Goal: Task Accomplishment & Management: Complete application form

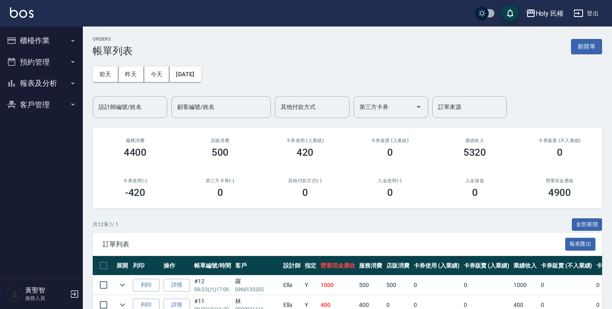
click at [264, 39] on div "ORDERS 帳單列表 新開單" at bounding box center [347, 46] width 509 height 20
click at [597, 41] on button "新開單" at bounding box center [586, 46] width 31 height 15
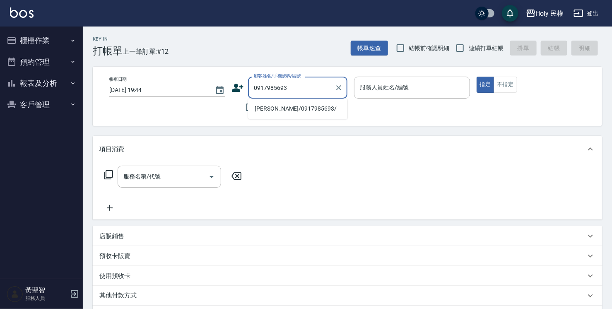
click at [320, 109] on li "[PERSON_NAME]/0917985693/" at bounding box center [297, 109] width 99 height 14
type input "[PERSON_NAME]/0917985693/"
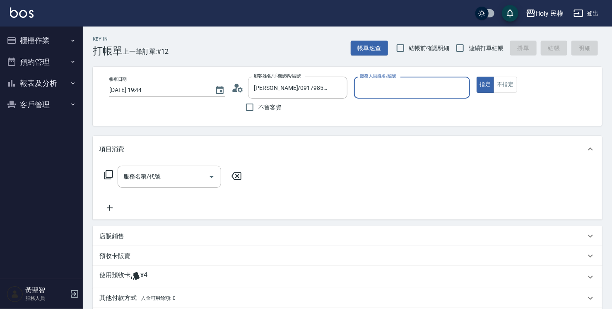
click at [414, 82] on input "服務人員姓名/編號" at bounding box center [412, 87] width 108 height 14
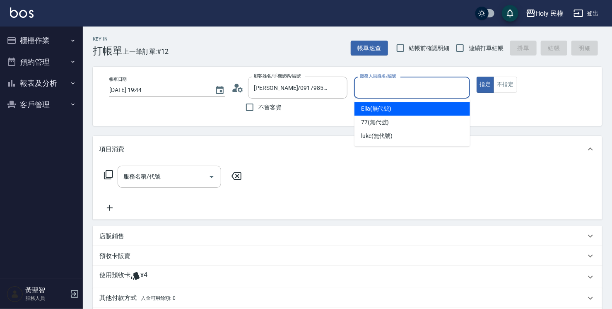
click at [390, 113] on span "Ella (無代號)" at bounding box center [376, 108] width 31 height 9
type input "Ella(無代號)"
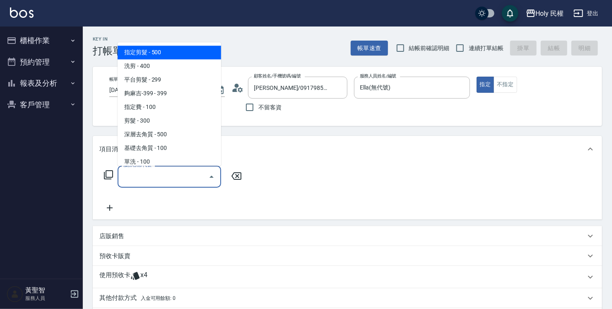
click at [151, 178] on input "服務名稱/代號" at bounding box center [163, 176] width 84 height 14
click at [144, 52] on span "指定剪髮 - 500" at bounding box center [169, 53] width 103 height 14
type input "指定剪髮(1)"
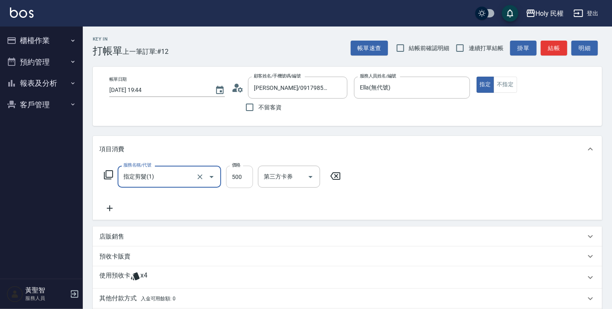
click at [243, 183] on input "500" at bounding box center [239, 177] width 27 height 22
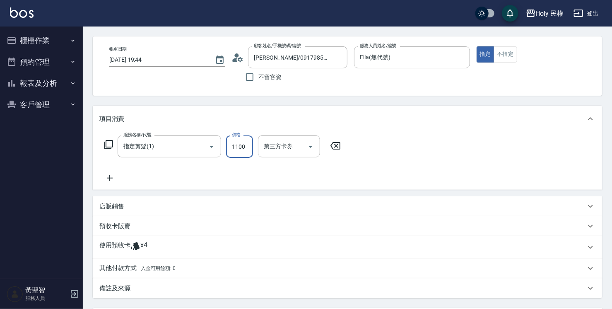
scroll to position [83, 0]
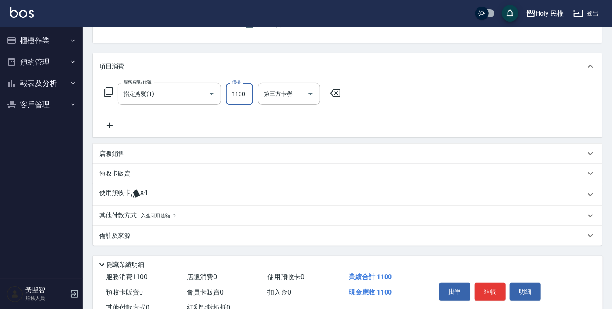
type input "1100"
click at [147, 195] on div "使用預收卡 x4" at bounding box center [342, 194] width 486 height 12
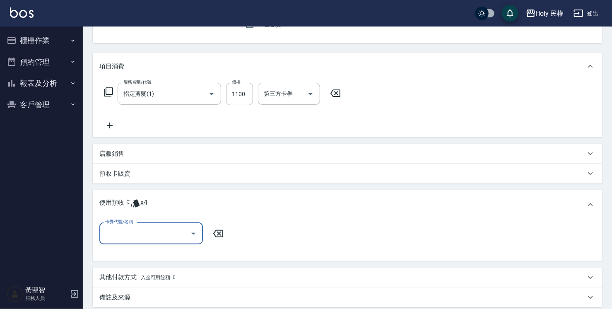
scroll to position [0, 0]
click at [166, 233] on input "卡券代號/名稱" at bounding box center [145, 233] width 84 height 14
click at [183, 251] on div "VIP洗剪髮卡6次送(頭皮水) 剩餘4張" at bounding box center [150, 254] width 103 height 14
type input "VIP洗剪髮卡6次送(頭皮水)"
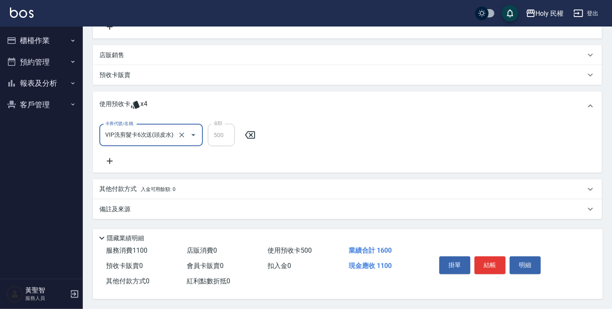
scroll to position [184, 0]
click at [445, 211] on div "備註及來源" at bounding box center [347, 209] width 509 height 20
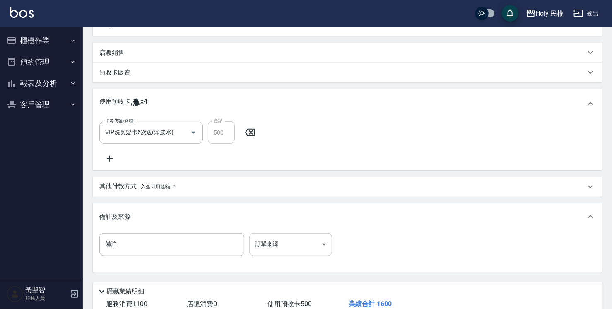
click at [271, 254] on body "Holy 民權 登出 櫃檯作業 打帳單 帳單列表 營業儀表板 現場電腦打卡 預約管理 預約管理 單日預約紀錄 單週預約紀錄 報表及分析 報表目錄 店家日報表 …" at bounding box center [306, 89] width 612 height 546
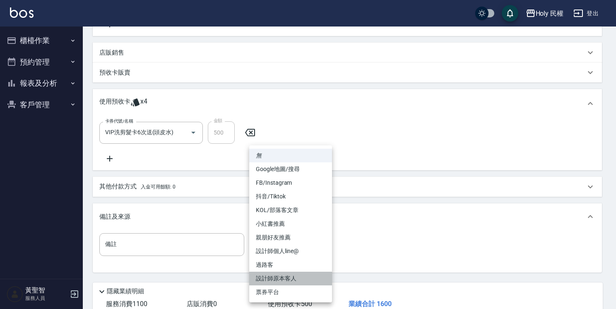
click at [297, 281] on li "設計師原本客人" at bounding box center [290, 278] width 83 height 14
type input "設計師原本客人"
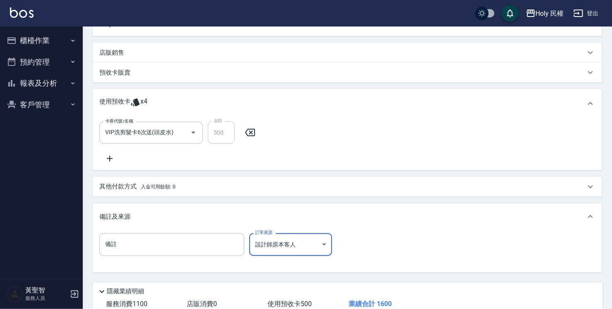
scroll to position [239, 0]
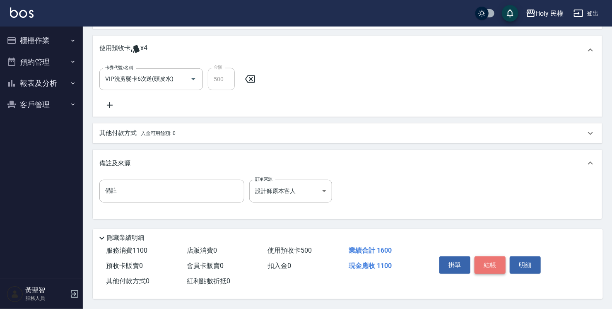
click at [495, 270] on button "結帳" at bounding box center [489, 264] width 31 height 17
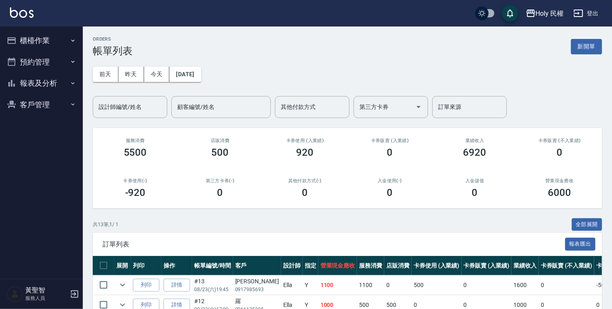
scroll to position [124, 0]
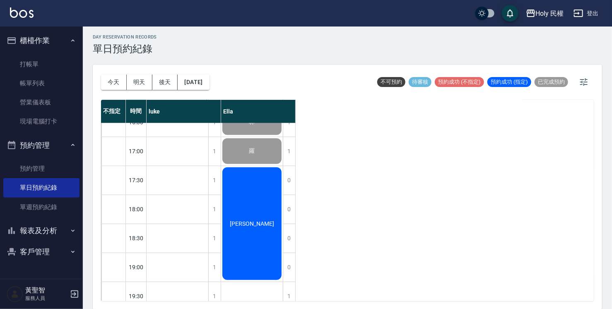
scroll to position [292, 0]
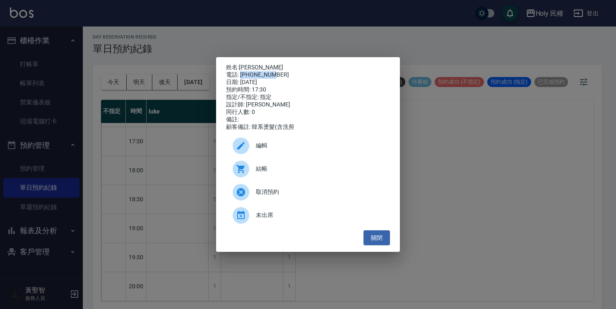
drag, startPoint x: 240, startPoint y: 70, endPoint x: 273, endPoint y: 72, distance: 32.7
click at [273, 72] on div "電話: [PHONE_NUMBER]" at bounding box center [308, 74] width 164 height 7
drag, startPoint x: 273, startPoint y: 72, endPoint x: 268, endPoint y: 70, distance: 4.8
copy div "0917985693"
click at [376, 239] on button "關閉" at bounding box center [376, 237] width 26 height 15
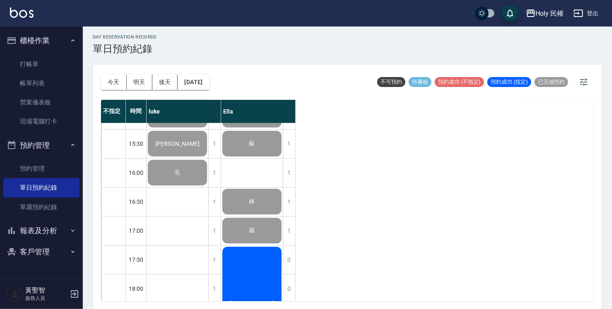
scroll to position [126, 0]
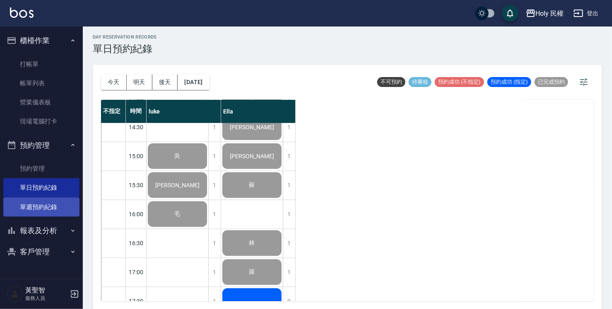
click at [53, 203] on link "單週預約紀錄" at bounding box center [41, 206] width 76 height 19
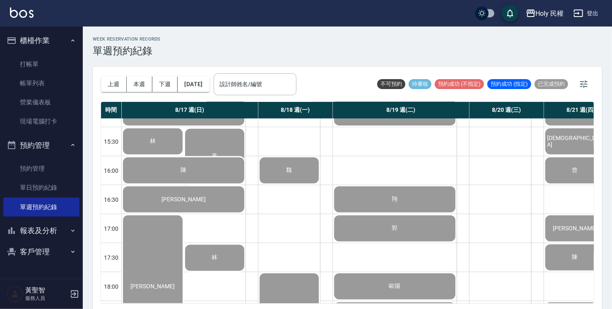
scroll to position [290, 0]
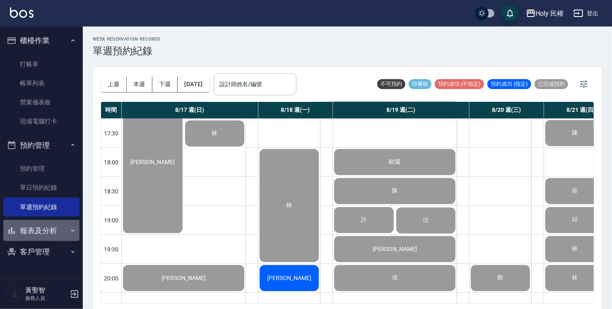
click at [43, 236] on button "報表及分析" at bounding box center [41, 231] width 76 height 22
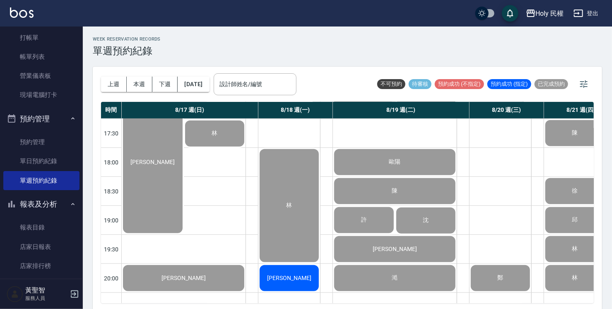
scroll to position [83, 0]
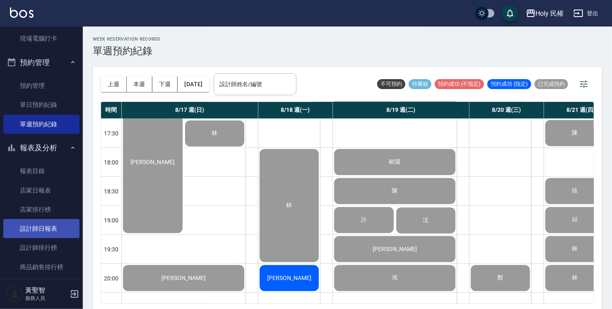
click at [43, 232] on link "設計師日報表" at bounding box center [41, 228] width 76 height 19
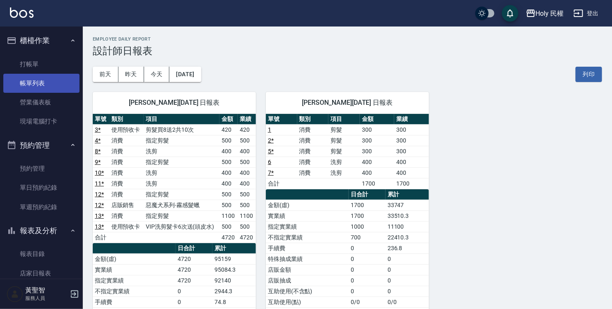
click at [43, 81] on link "帳單列表" at bounding box center [41, 83] width 76 height 19
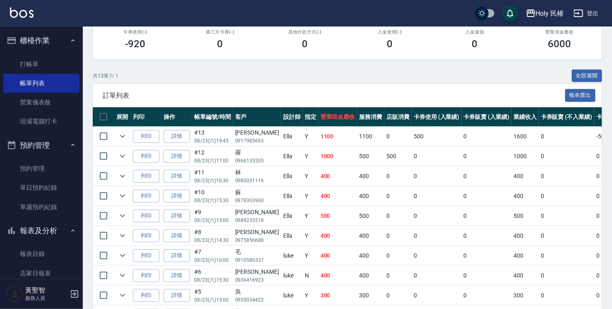
scroll to position [166, 0]
